Goal: Navigation & Orientation: Find specific page/section

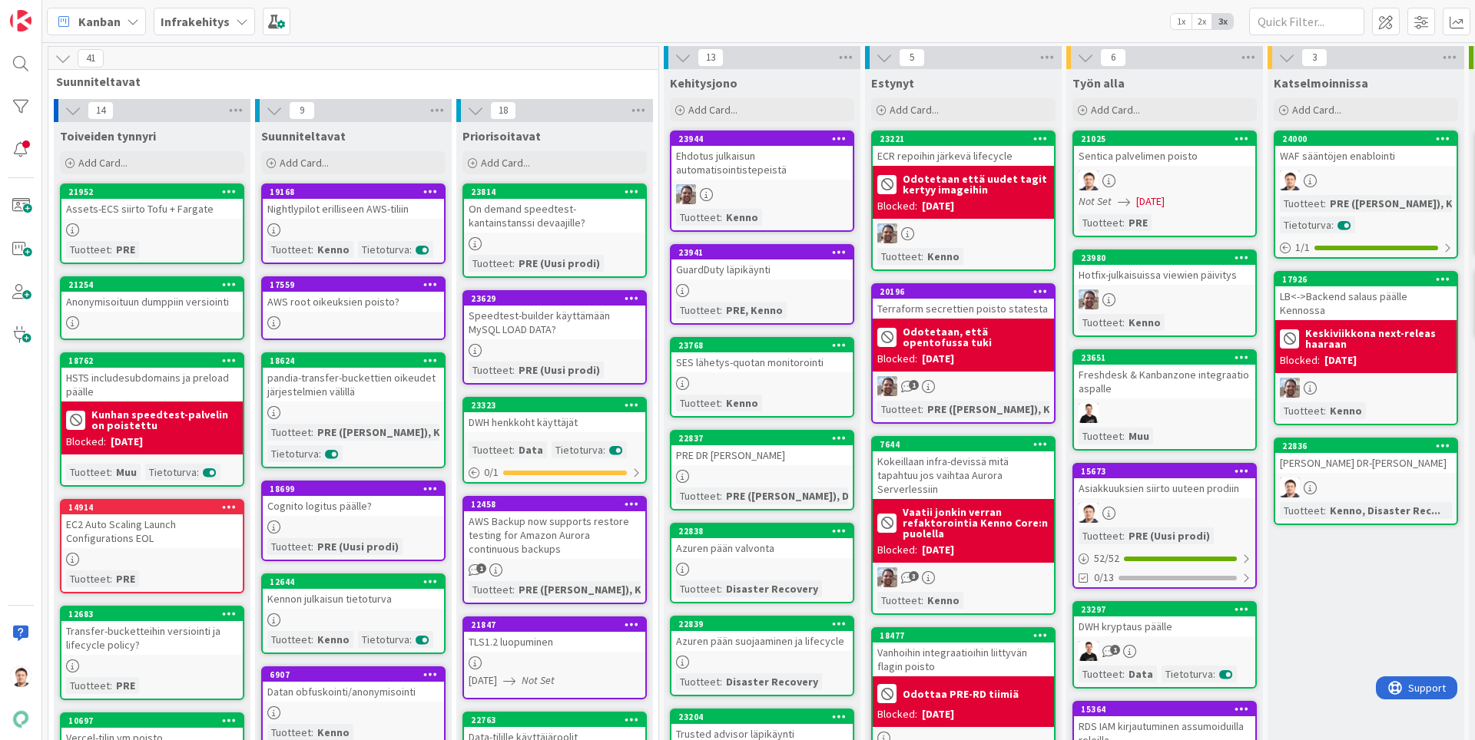
scroll to position [0, 373]
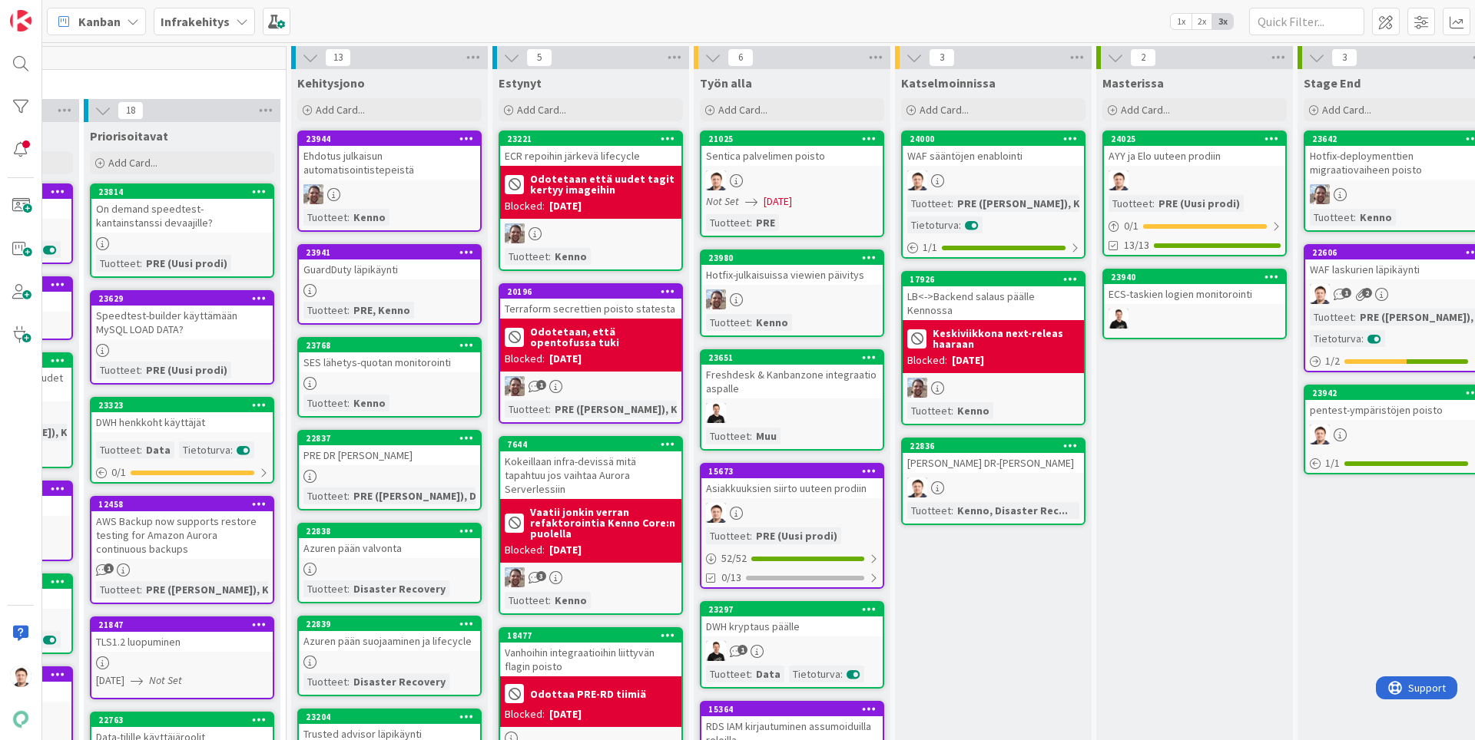
click at [770, 152] on div "Sentica palvelimen poisto" at bounding box center [791, 156] width 181 height 20
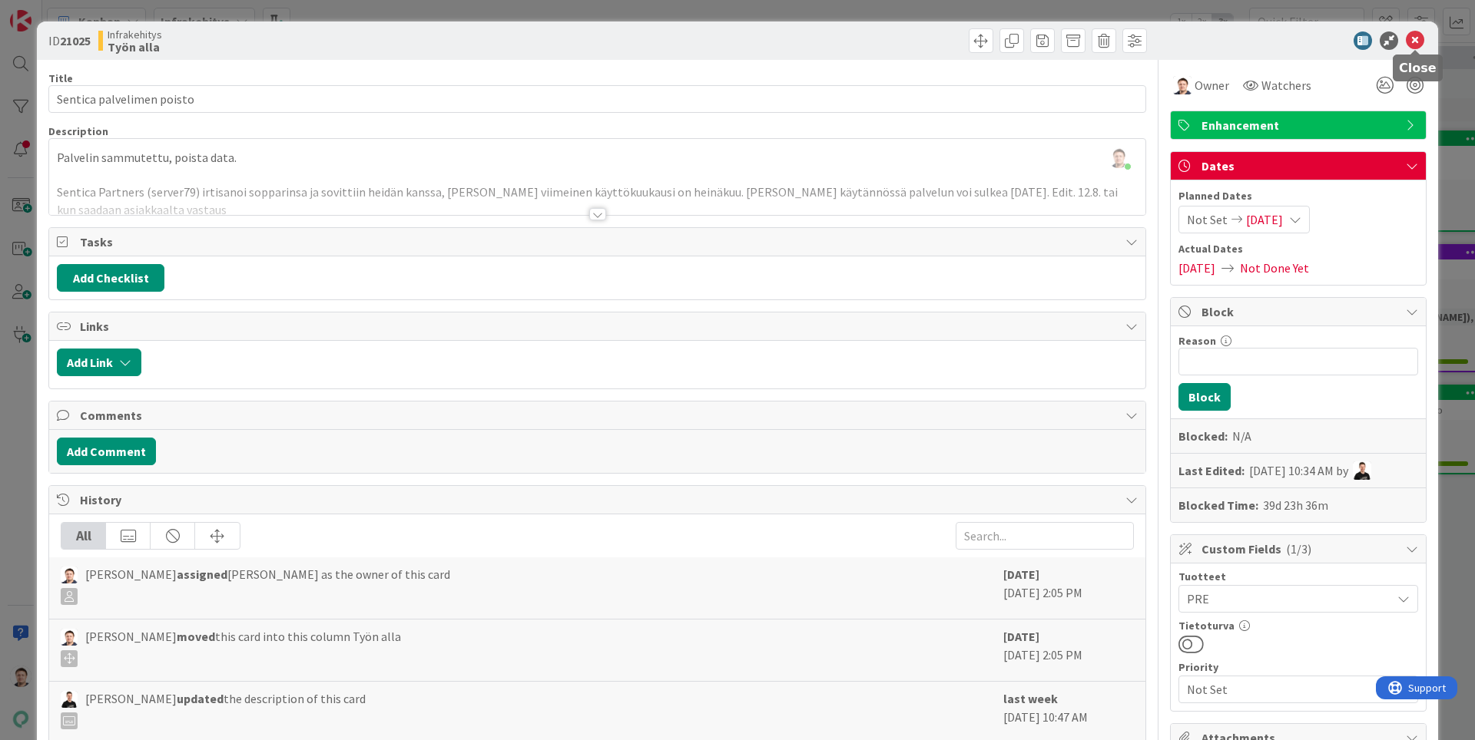
click at [1423, 38] on icon at bounding box center [1415, 40] width 18 height 18
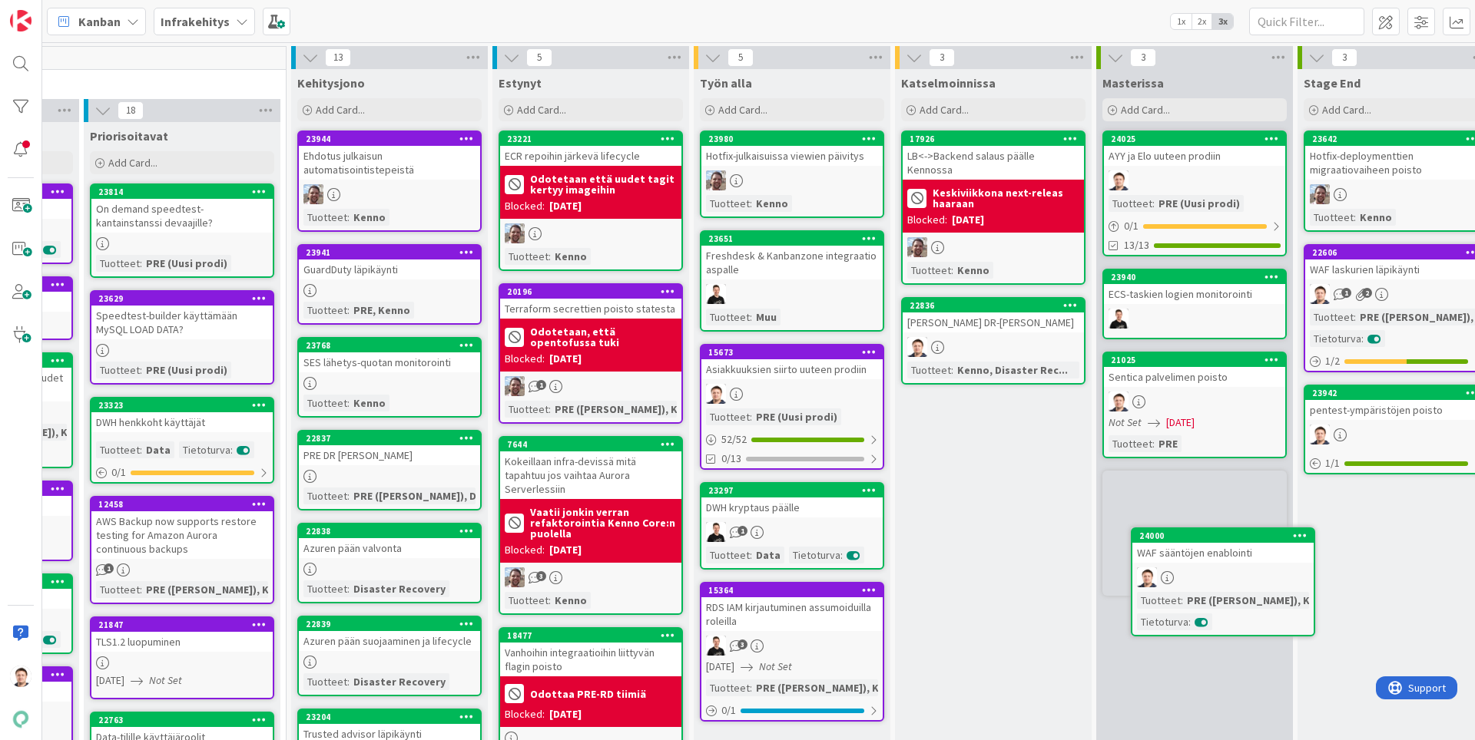
scroll to position [5, 373]
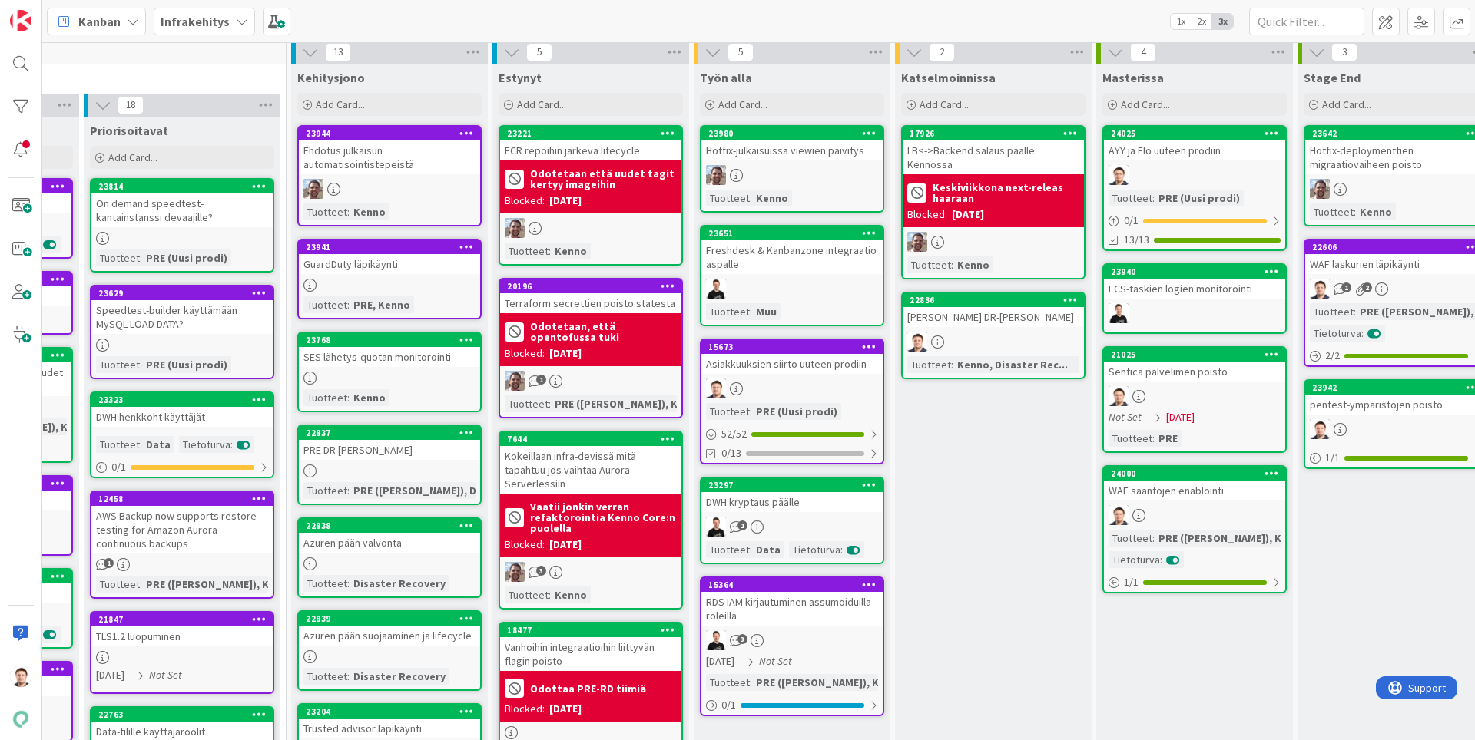
click at [362, 270] on div "GuardDuty läpikäynti" at bounding box center [389, 264] width 181 height 20
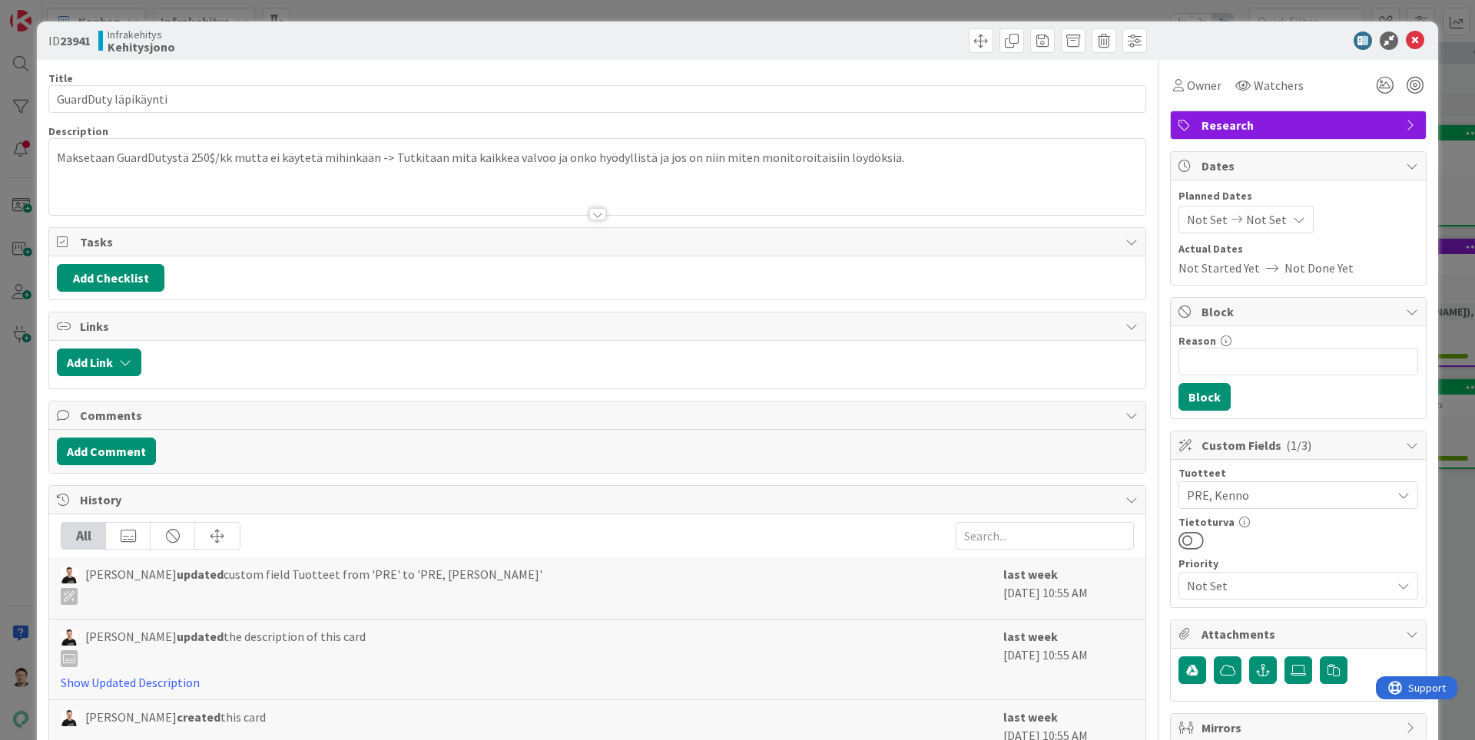
click at [597, 218] on div at bounding box center [597, 214] width 17 height 12
